Goal: Task Accomplishment & Management: Complete application form

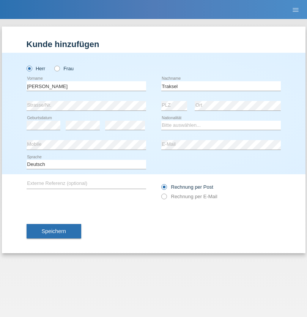
type input "Traksel"
select select "DE"
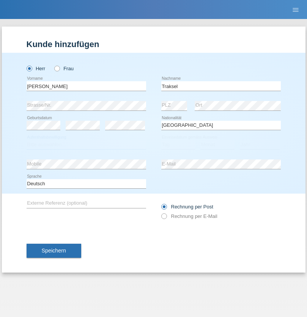
select select "C"
select select "01"
select select "07"
select select "2008"
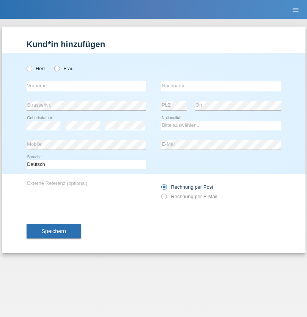
radio input "true"
click at [86, 86] on input "text" at bounding box center [87, 85] width 120 height 9
type input "[PERSON_NAME]"
click at [221, 86] on input "text" at bounding box center [221, 85] width 120 height 9
type input "Iseni"
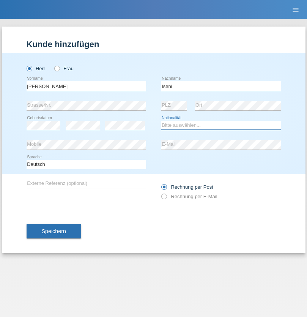
select select "CH"
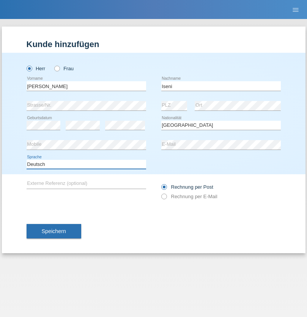
select select "en"
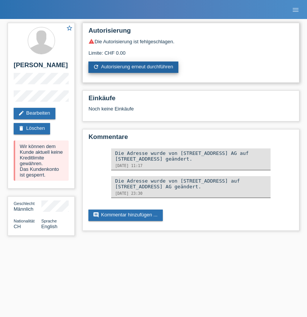
click at [134, 67] on link "refresh Autorisierung erneut durchführen" at bounding box center [133, 66] width 90 height 11
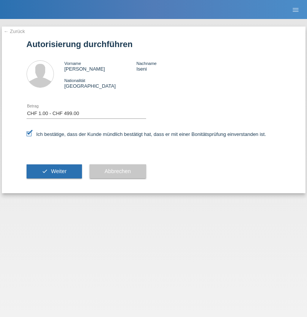
select select "1"
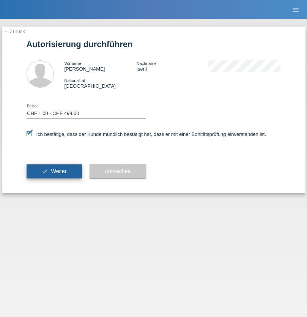
click at [54, 171] on span "Weiter" at bounding box center [59, 171] width 16 height 6
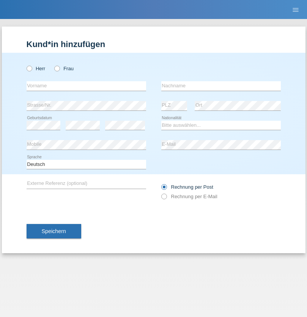
radio input "true"
click at [86, 86] on input "text" at bounding box center [87, 85] width 120 height 9
type input "Kiefer"
click at [221, 86] on input "text" at bounding box center [221, 85] width 120 height 9
type input "Clot"
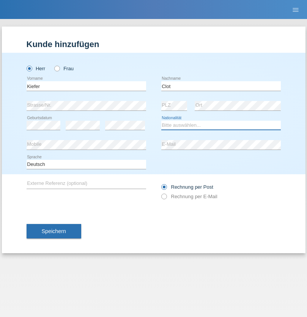
select select "CH"
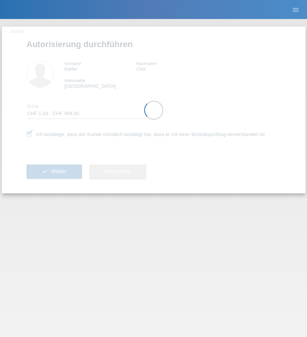
select select "1"
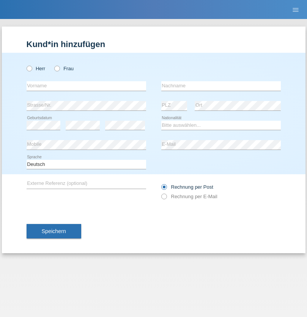
radio input "true"
click at [86, 86] on input "text" at bounding box center [87, 85] width 120 height 9
type input "Diego"
click at [221, 86] on input "text" at bounding box center [221, 85] width 120 height 9
type input "Patera"
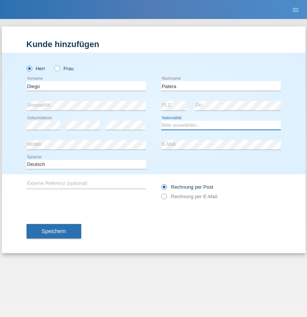
select select "CH"
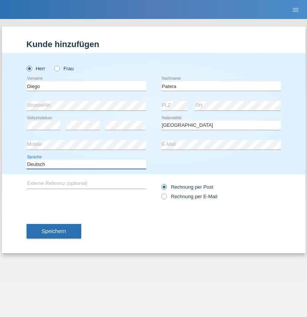
select select "en"
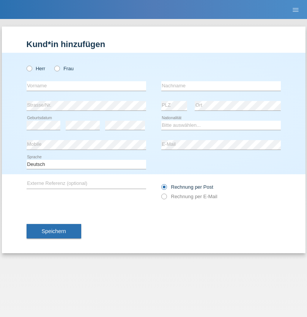
radio input "true"
click at [86, 86] on input "text" at bounding box center [87, 85] width 120 height 9
type input "Ketty"
click at [221, 86] on input "text" at bounding box center [221, 85] width 120 height 9
type input "Kalupnath"
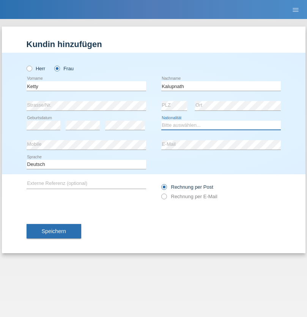
select select "CH"
radio input "true"
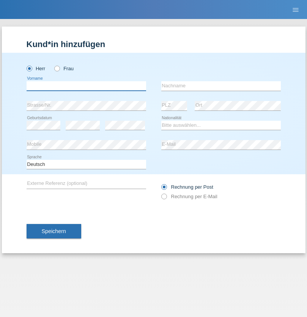
click at [86, 86] on input "text" at bounding box center [87, 85] width 120 height 9
type input "Franco"
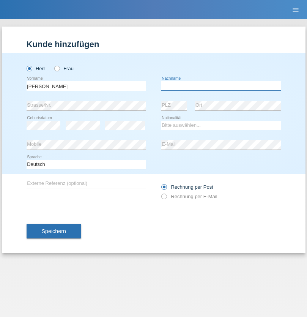
click at [221, 86] on input "text" at bounding box center [221, 85] width 120 height 9
type input "Mucha"
select select "CH"
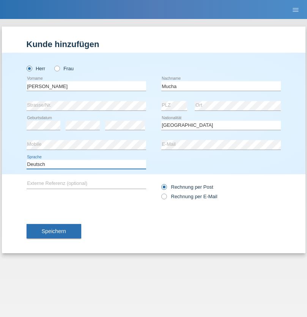
select select "en"
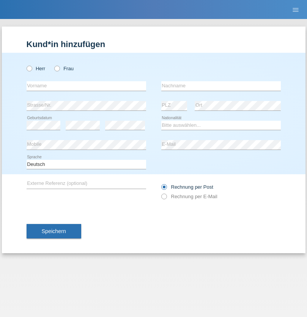
radio input "true"
click at [86, 86] on input "text" at bounding box center [87, 85] width 120 height 9
type input "Franziska"
click at [221, 86] on input "text" at bounding box center [221, 85] width 120 height 9
type input "Starke"
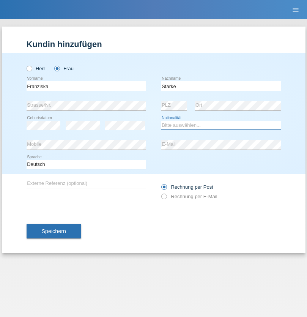
select select "DE"
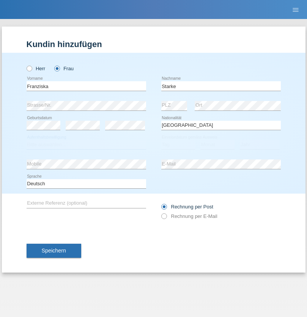
select select "C"
select select "01"
select select "03"
select select "1985"
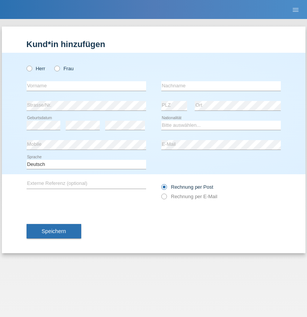
radio input "true"
click at [86, 86] on input "text" at bounding box center [87, 85] width 120 height 9
type input "Vedrana"
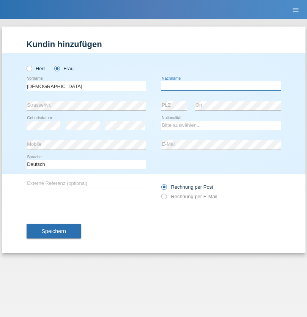
click at [221, 86] on input "text" at bounding box center [221, 85] width 120 height 9
type input "Cimbaljević"
select select "HR"
select select "C"
select select "12"
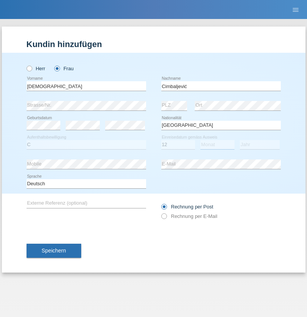
select select "08"
select select "2021"
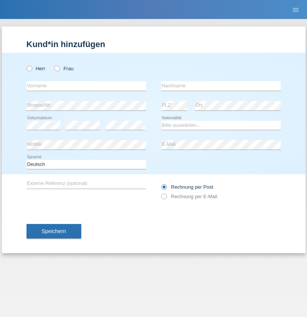
radio input "true"
click at [86, 86] on input "text" at bounding box center [87, 85] width 120 height 9
type input "Batsche"
click at [221, 86] on input "text" at bounding box center [221, 85] width 120 height 9
type input "Arifoska"
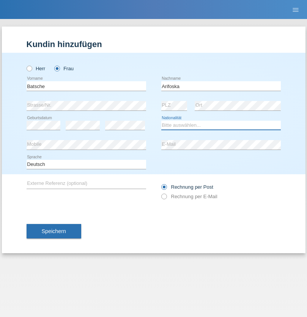
select select "CH"
radio input "true"
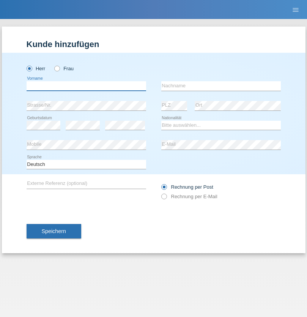
click at [86, 86] on input "text" at bounding box center [87, 85] width 120 height 9
type input "Emre"
click at [221, 86] on input "text" at bounding box center [221, 85] width 120 height 9
type input "Uzun"
select select "CH"
